Goal: Use online tool/utility: Utilize a website feature to perform a specific function

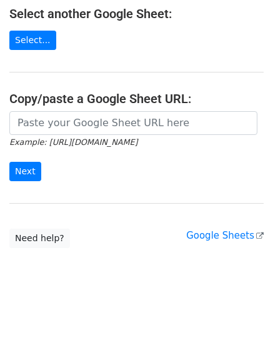
scroll to position [234, 0]
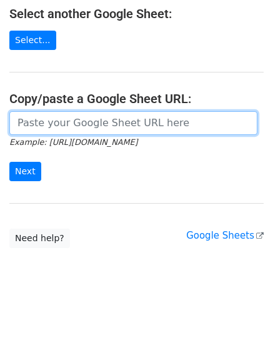
click at [96, 118] on input "url" at bounding box center [133, 123] width 248 height 24
paste input "[URL][DOMAIN_NAME]"
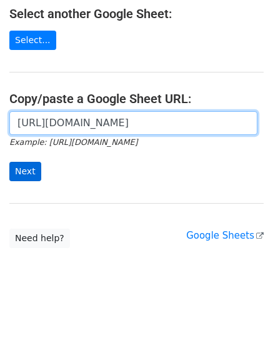
scroll to position [0, 275]
type input "[URL][DOMAIN_NAME]"
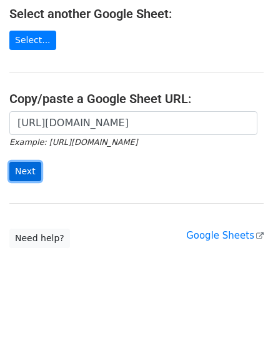
scroll to position [0, 0]
click at [23, 166] on input "Next" at bounding box center [25, 171] width 32 height 19
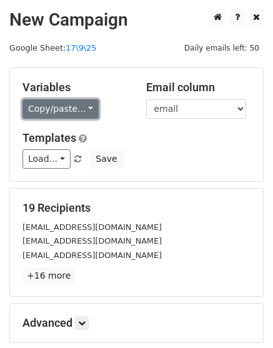
click at [67, 104] on link "Copy/paste..." at bounding box center [60, 108] width 76 height 19
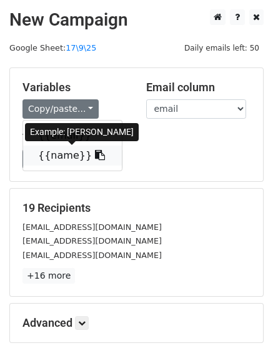
click at [50, 154] on link "{{name}}" at bounding box center [72, 155] width 99 height 20
